Goal: Information Seeking & Learning: Learn about a topic

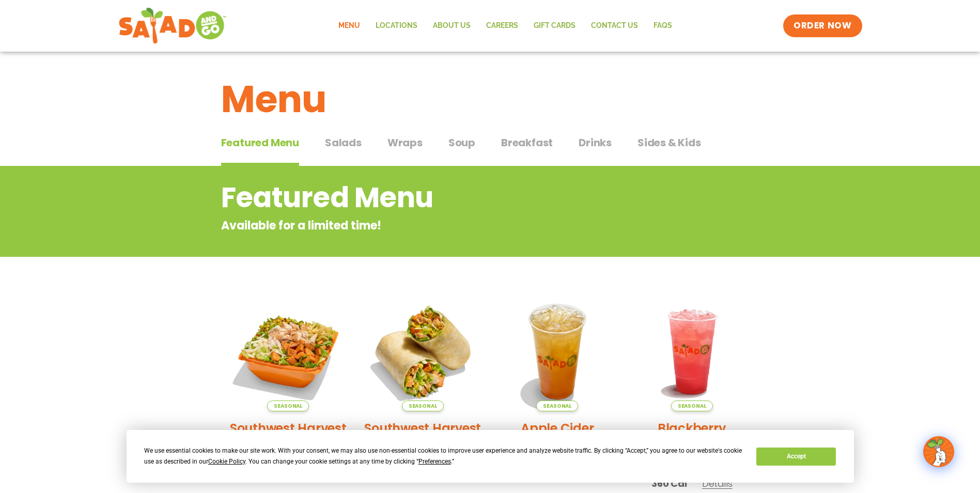
click at [341, 145] on span "Salads" at bounding box center [343, 142] width 37 height 15
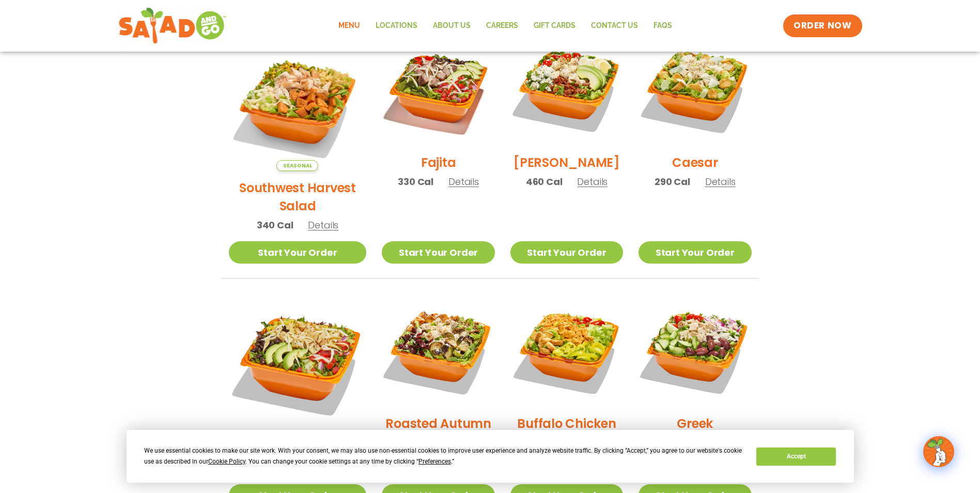
scroll to position [258, 0]
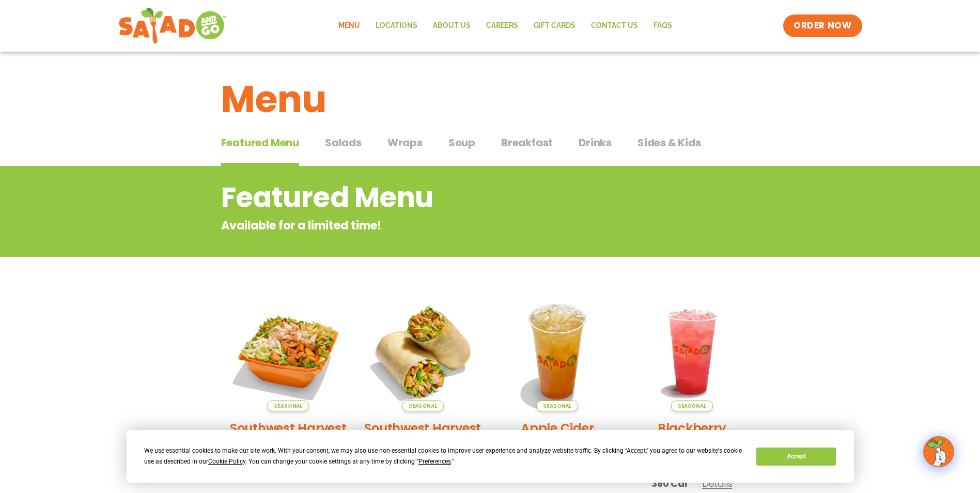
click at [347, 148] on span "Salads" at bounding box center [343, 142] width 37 height 15
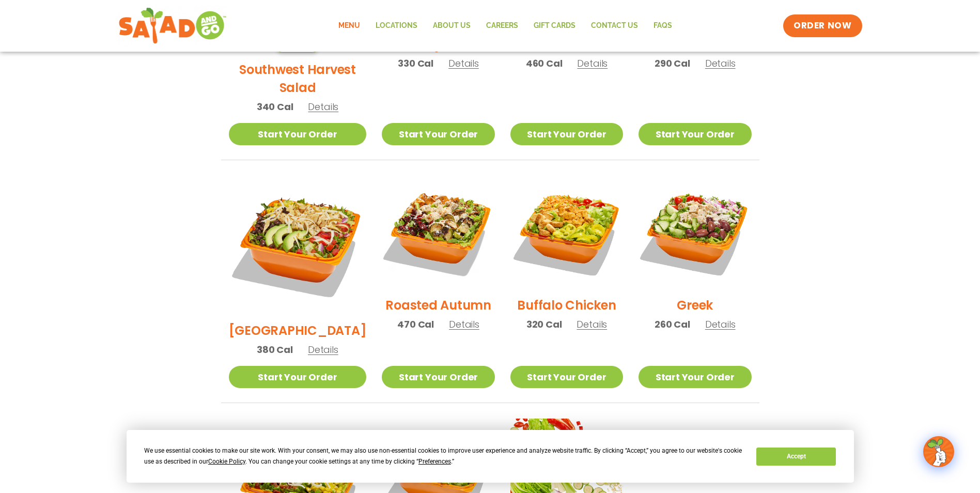
scroll to position [413, 0]
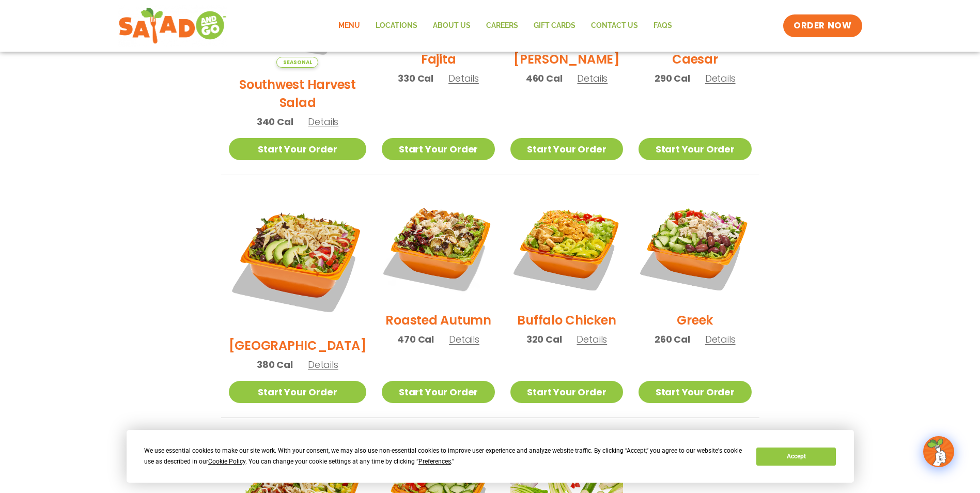
click at [321, 358] on span "Details" at bounding box center [323, 364] width 30 height 13
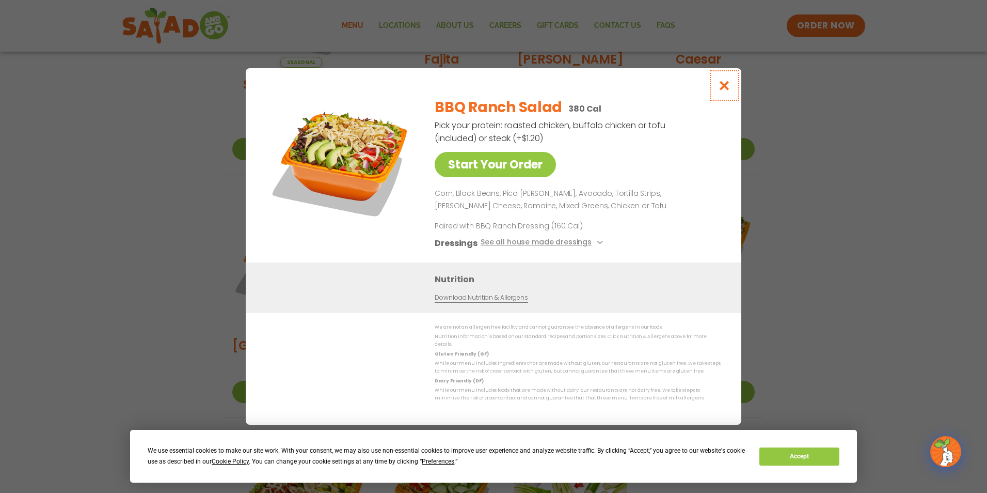
click at [725, 91] on icon "Close modal" at bounding box center [724, 85] width 13 height 11
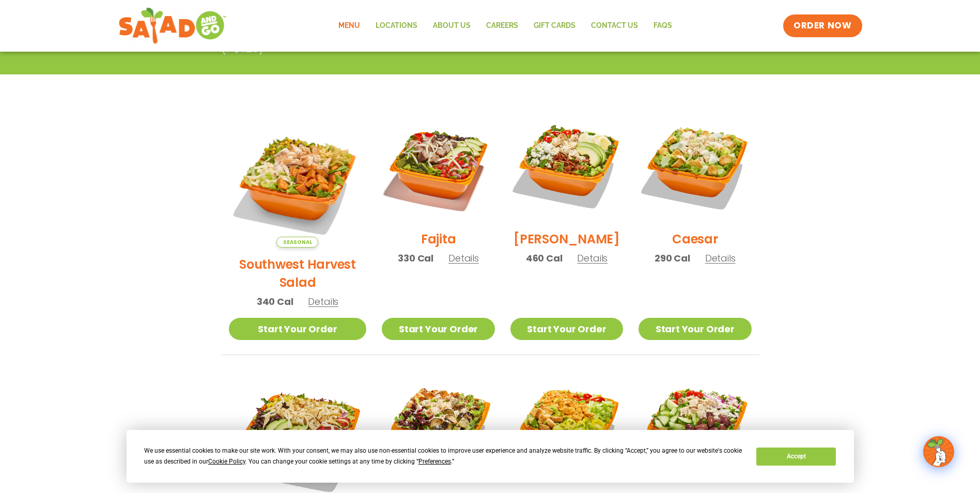
scroll to position [207, 0]
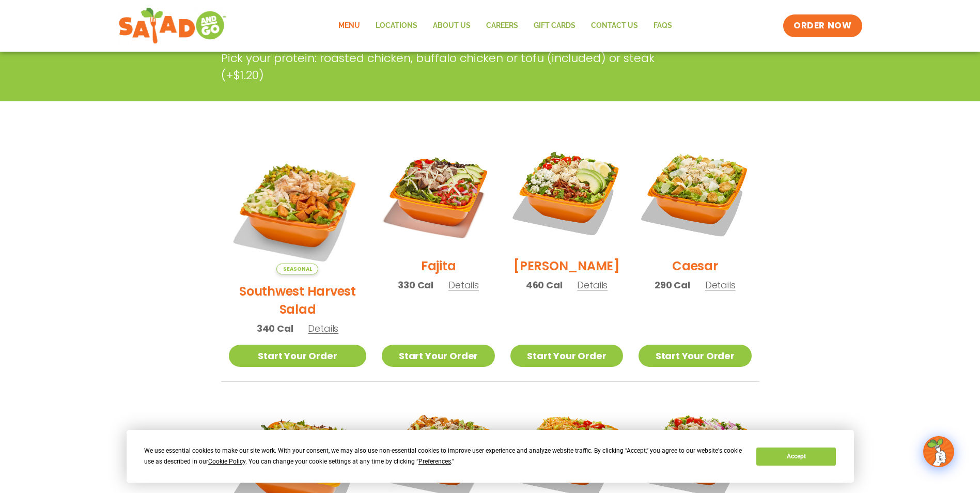
click at [716, 291] on span "Details" at bounding box center [720, 284] width 30 height 13
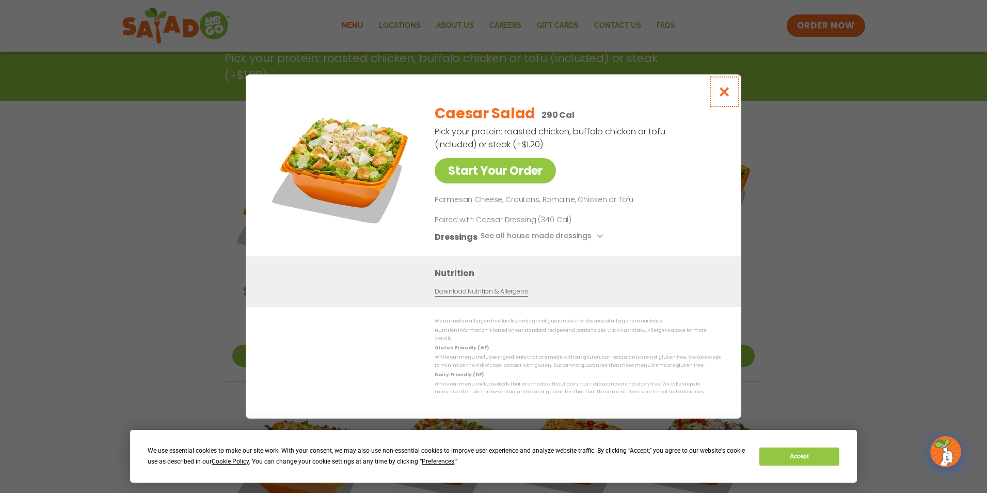
click at [724, 97] on icon "Close modal" at bounding box center [724, 91] width 13 height 11
